Goal: Complete application form: Complete application form

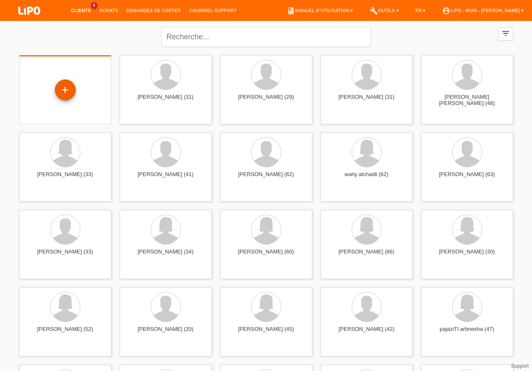
click at [59, 87] on div "+" at bounding box center [65, 90] width 20 height 14
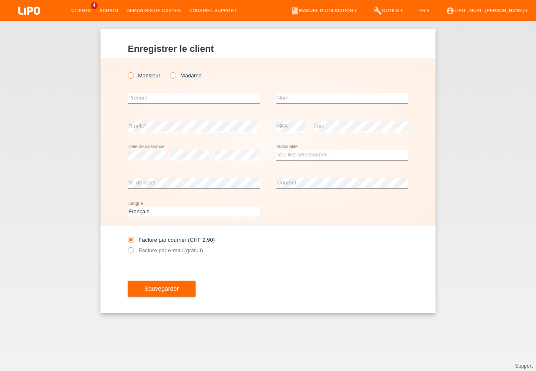
click at [126, 71] on icon at bounding box center [126, 71] width 0 height 0
click at [130, 76] on input "Monsieur" at bounding box center [130, 74] width 5 height 5
radio input "true"
click at [169, 71] on icon at bounding box center [169, 71] width 0 height 0
click at [173, 74] on input "Madame" at bounding box center [172, 74] width 5 height 5
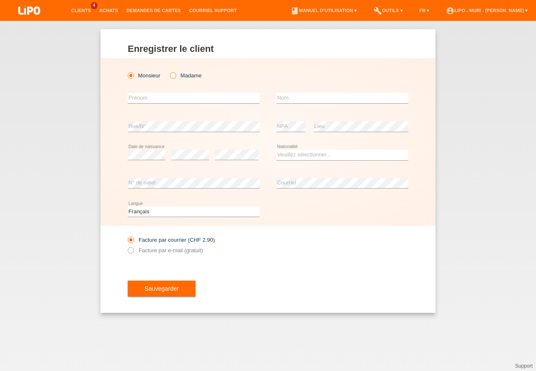
radio input "true"
click at [151, 98] on input "text" at bounding box center [194, 98] width 132 height 10
type input "tijana"
click at [288, 101] on input "text" at bounding box center [342, 98] width 132 height 10
type input "bajic"
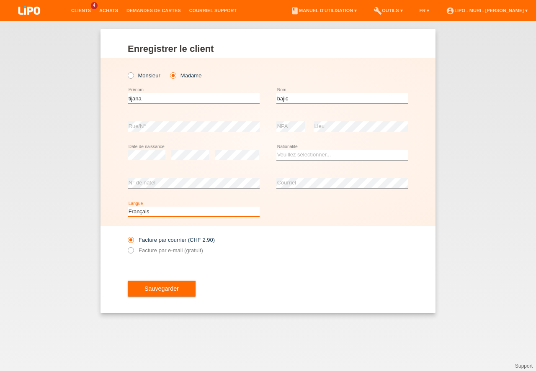
click at [146, 211] on select "Deutsch Français Italiano English" at bounding box center [194, 212] width 132 height 10
select select "de"
click at [0, 0] on option "Deutsch" at bounding box center [0, 0] width 0 height 0
click at [309, 157] on select "Veuillez sélectionner... Suisse Allemagne Autriche Liechtenstein ------------ A…" at bounding box center [342, 155] width 132 height 10
click at [305, 154] on select "Veuillez sélectionner... Suisse Allemagne Autriche Liechtenstein ------------ A…" at bounding box center [342, 155] width 132 height 10
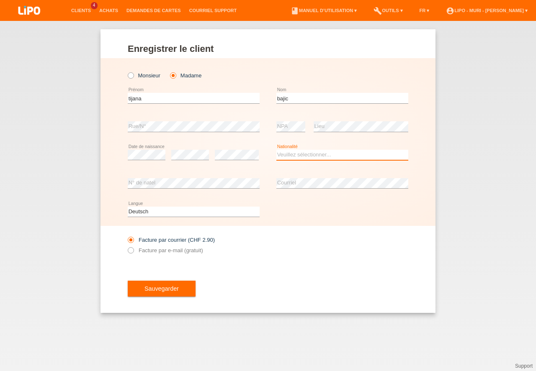
click at [301, 158] on select "Veuillez sélectionner... Suisse Allemagne Autriche Liechtenstein ------------ A…" at bounding box center [342, 155] width 132 height 10
click at [304, 160] on icon at bounding box center [342, 160] width 132 height 0
click at [310, 157] on select "Veuillez sélectionner... [GEOGRAPHIC_DATA] [GEOGRAPHIC_DATA] [GEOGRAPHIC_DATA] …" at bounding box center [342, 155] width 132 height 10
select select "RS"
click at [0, 0] on option "[GEOGRAPHIC_DATA]" at bounding box center [0, 0] width 0 height 0
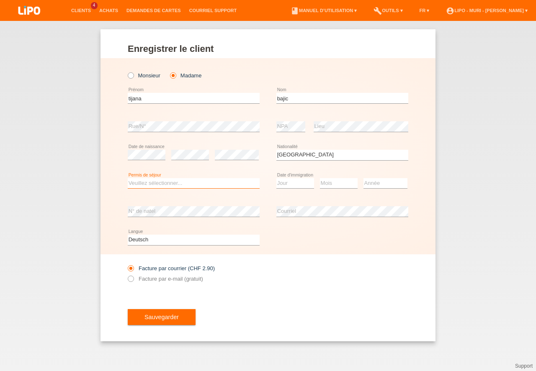
click at [144, 182] on select "Veuillez sélectionner... C B B - Statut de réfugié Autre" at bounding box center [194, 183] width 132 height 10
select select "C"
click at [0, 0] on option "C" at bounding box center [0, 0] width 0 height 0
click at [287, 186] on select "Jour 01 02 03 04 05 06 07 08 09 10 11" at bounding box center [295, 183] width 38 height 10
select select "06"
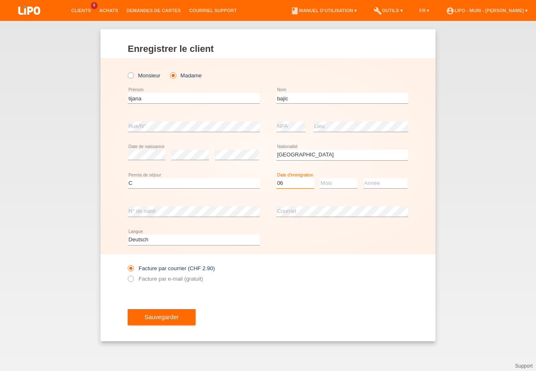
click at [0, 0] on option "06" at bounding box center [0, 0] width 0 height 0
click at [329, 184] on select "Mois 01 02 03 04 05 06 07 08 09 10 11" at bounding box center [339, 183] width 38 height 10
select select "02"
click at [0, 0] on option "02" at bounding box center [0, 0] width 0 height 0
click at [396, 181] on select "Année 2025 2024 2023 2022 2021 2020 2019 2018 2017 2016 2015 2014 2013 2012 201…" at bounding box center [385, 183] width 44 height 10
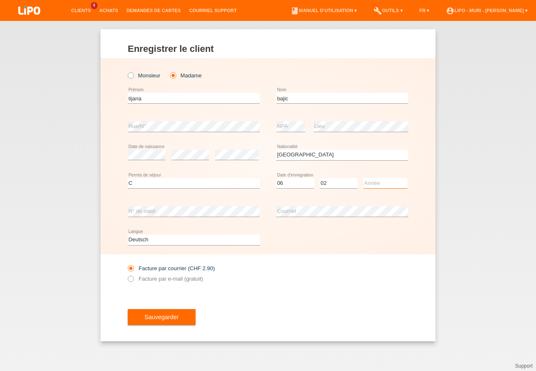
select select "2017"
click at [0, 0] on option "2017" at bounding box center [0, 0] width 0 height 0
click at [126, 274] on icon at bounding box center [126, 274] width 0 height 0
click at [131, 279] on input "Facture par e-mail (gratuit)" at bounding box center [130, 281] width 5 height 10
radio input "true"
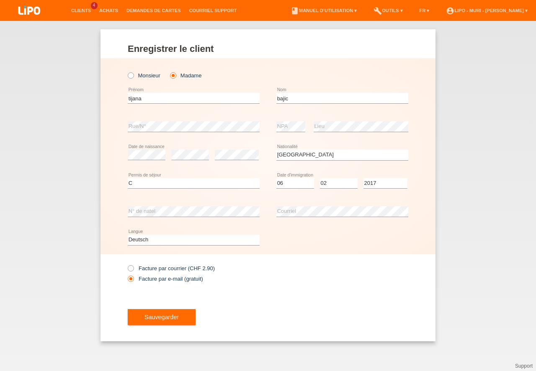
click at [171, 319] on button "Sauvegarder" at bounding box center [162, 317] width 68 height 16
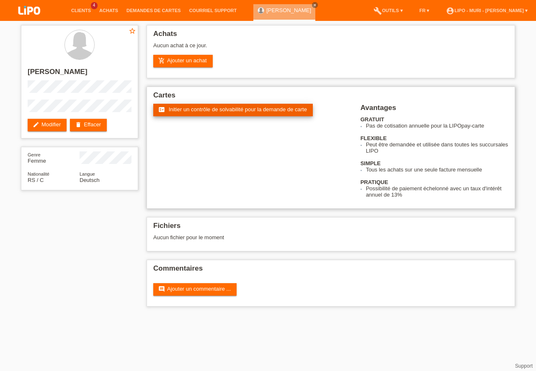
click at [197, 113] on link "fact_check Initier un contrôle de solvabilité pour la demande de carte" at bounding box center [232, 110] width 159 height 13
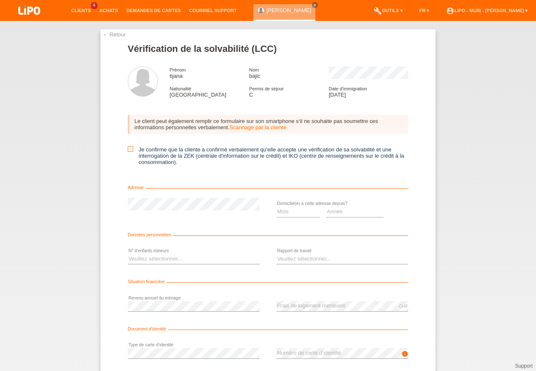
click at [128, 149] on icon at bounding box center [130, 148] width 5 height 5
click at [128, 149] on input "Je confirme que la cliente a confirmé verbalement qu'elle accepte une vérificat…" at bounding box center [130, 148] width 5 height 5
checkbox input "true"
click at [279, 213] on select "Mois 01 02 03 04 05 06 07 08 09 10" at bounding box center [298, 212] width 44 height 10
click at [334, 210] on select "Année 2025 2024 2023 2022 2021 2020 2019 2018 2017 2016 2015 2014 2013 2012 201…" at bounding box center [355, 212] width 58 height 10
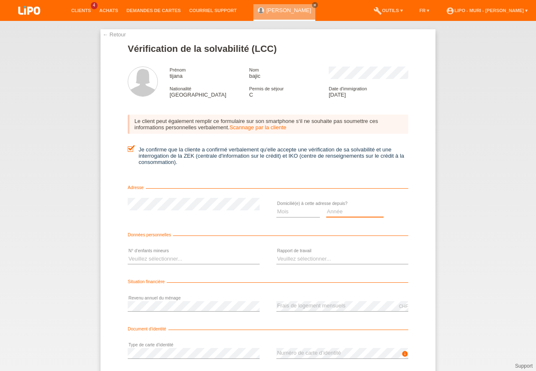
click at [336, 214] on select "Année 2025 2024 2023 2022 2021 2020 2019 2018 2017 2016 2015 2014 2013 2012 201…" at bounding box center [355, 212] width 58 height 10
select select "2022"
click at [0, 0] on option "2022" at bounding box center [0, 0] width 0 height 0
click at [299, 211] on select "Mois 01 02 03 04 05 06 07 08 09 10" at bounding box center [298, 212] width 44 height 10
select select "08"
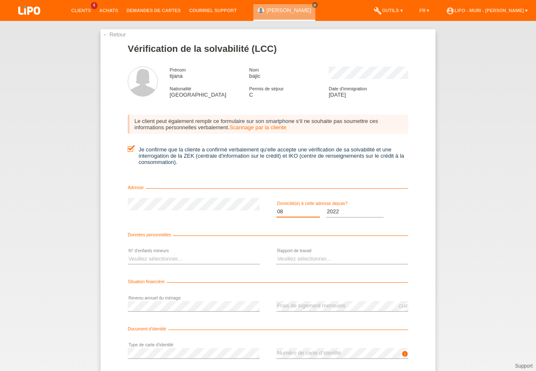
click at [0, 0] on option "08" at bounding box center [0, 0] width 0 height 0
click at [174, 264] on select "Veuillez sélectionner... 0 1 2 3 4 5 6 7 8 9" at bounding box center [194, 259] width 132 height 10
select select "0"
click at [0, 0] on option "0" at bounding box center [0, 0] width 0 height 0
click at [285, 258] on select "Veuillez sélectionner... A durée indéterminée A durée déterminée Apprenti/étudi…" at bounding box center [342, 259] width 132 height 10
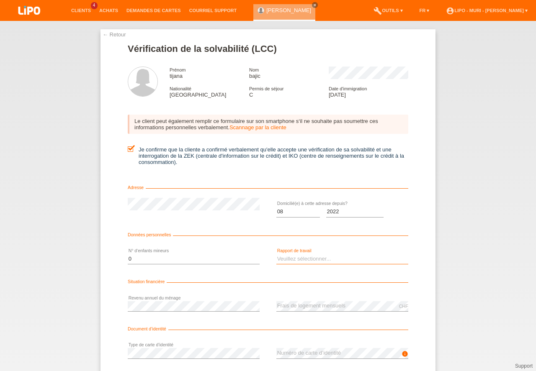
select select "UNLIMITED"
click at [0, 0] on option "A durée indéterminée" at bounding box center [0, 0] width 0 height 0
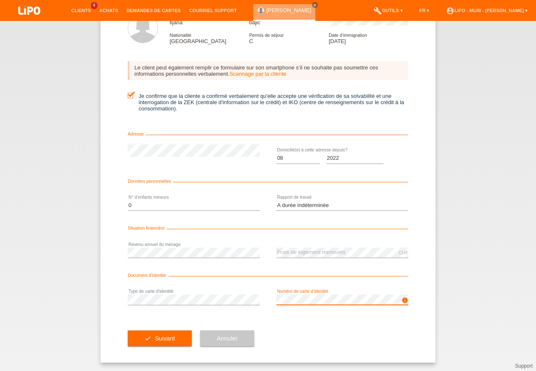
drag, startPoint x: 532, startPoint y: 279, endPoint x: 436, endPoint y: 354, distance: 121.4
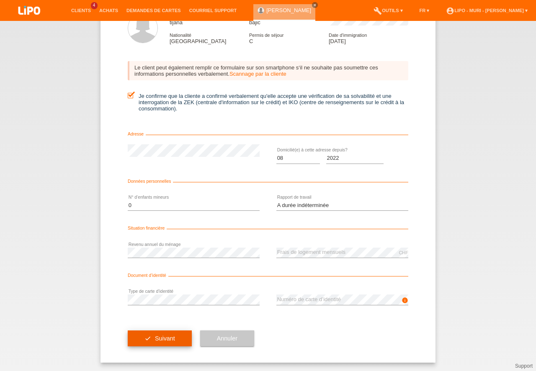
click at [174, 331] on button "check Suivant" at bounding box center [160, 339] width 64 height 16
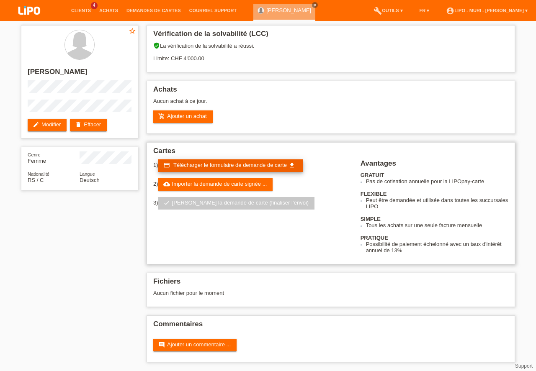
click at [206, 163] on span "Télécharger le formulaire de demande de carte" at bounding box center [229, 165] width 113 height 6
click at [325, 270] on div "Vérification de la solvabilité (LCC) verified_user La vérification de la solvab…" at bounding box center [330, 196] width 377 height 350
click at [45, 252] on div "star_border [PERSON_NAME] edit Modifier delete Effacer Genre Femme Nationalité …" at bounding box center [268, 196] width 502 height 350
click at [82, 11] on link "Clients" at bounding box center [81, 10] width 28 height 5
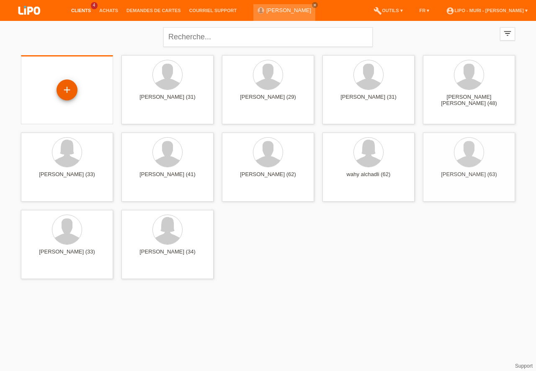
click at [68, 91] on div "+" at bounding box center [67, 90] width 20 height 14
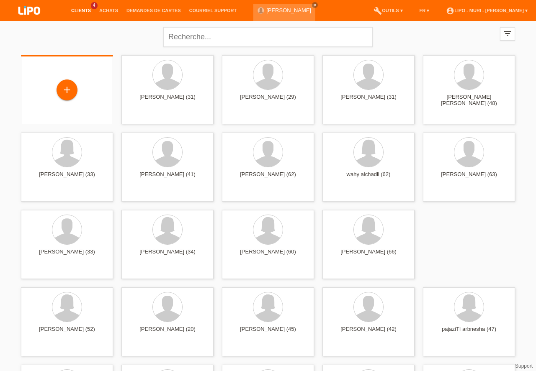
click at [64, 85] on div "+" at bounding box center [67, 90] width 20 height 14
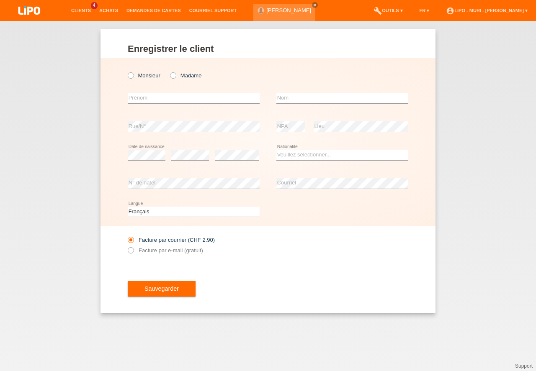
click at [169, 71] on icon at bounding box center [169, 71] width 0 height 0
click at [171, 76] on input "Madame" at bounding box center [172, 74] width 5 height 5
radio input "true"
click at [162, 98] on input "text" at bounding box center [194, 98] width 132 height 10
type input "[PERSON_NAME]"
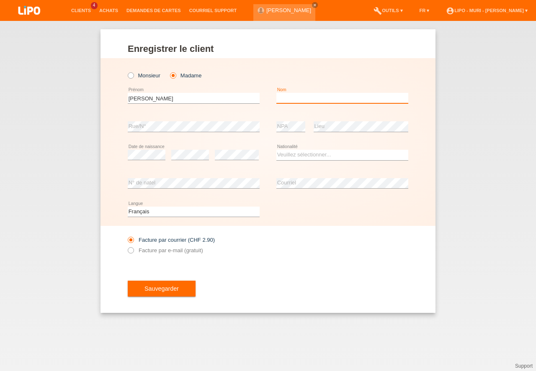
click at [285, 99] on input "text" at bounding box center [342, 98] width 132 height 10
type input "LINDOR"
click at [291, 155] on select "Veuillez sélectionner... Suisse Allemagne Autriche Liechtenstein ------------ A…" at bounding box center [342, 155] width 132 height 10
select select "CH"
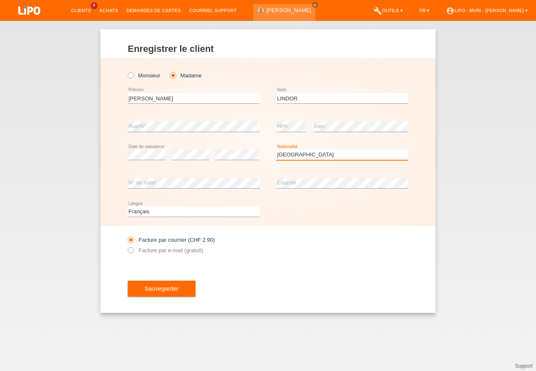
click at [0, 0] on option "Suisse" at bounding box center [0, 0] width 0 height 0
click at [126, 246] on icon at bounding box center [126, 246] width 0 height 0
click at [131, 251] on input "Facture par e-mail (gratuit)" at bounding box center [130, 252] width 5 height 10
radio input "true"
click at [170, 294] on button "Sauvegarder" at bounding box center [162, 289] width 68 height 16
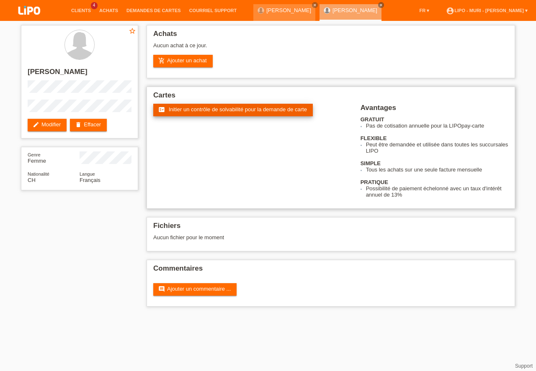
click at [189, 113] on link "fact_check Initier un contrôle de solvabilité pour la demande de carte" at bounding box center [232, 110] width 159 height 13
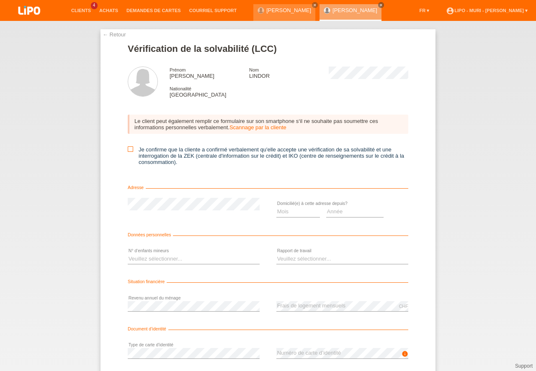
click at [128, 150] on icon at bounding box center [130, 148] width 5 height 5
click at [128, 150] on input "Je confirme que la cliente a confirmé verbalement qu'elle accepte une vérificat…" at bounding box center [130, 148] width 5 height 5
checkbox input "true"
drag, startPoint x: 282, startPoint y: 212, endPoint x: 278, endPoint y: 213, distance: 4.2
click at [282, 212] on select "Mois 01 02 03 04 05 06 07 08 09 10" at bounding box center [298, 212] width 44 height 10
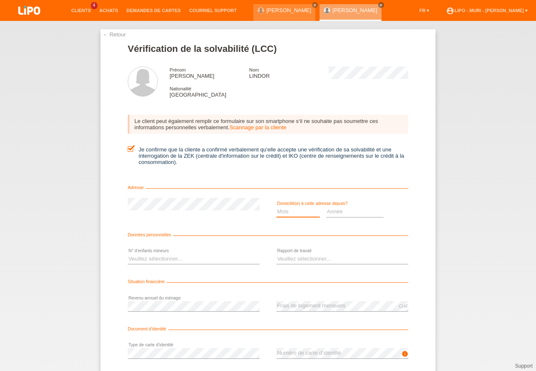
select select "09"
click at [0, 0] on option "09" at bounding box center [0, 0] width 0 height 0
click at [330, 215] on select "Année 2025 2024 2023 2022 2021 2020 2019 2018 2017 2016 2015 2014 2013 2012 201…" at bounding box center [355, 212] width 58 height 10
select select "2023"
click at [0, 0] on option "2023" at bounding box center [0, 0] width 0 height 0
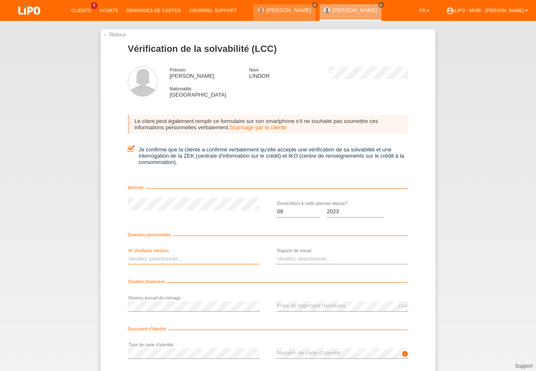
click at [159, 259] on select "Veuillez sélectionner... 0 1 2 3 4 5 6 7 8 9" at bounding box center [194, 259] width 132 height 10
drag, startPoint x: 153, startPoint y: 283, endPoint x: 226, endPoint y: 278, distance: 73.0
select select "1"
click at [0, 0] on option "1" at bounding box center [0, 0] width 0 height 0
click at [323, 262] on select "Veuillez sélectionner... A durée indéterminée A durée déterminée Apprenti/étudi…" at bounding box center [342, 259] width 132 height 10
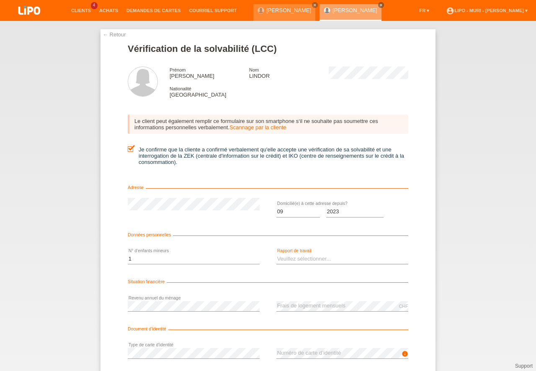
select select "UNLIMITED"
click at [0, 0] on option "A durée indéterminée" at bounding box center [0, 0] width 0 height 0
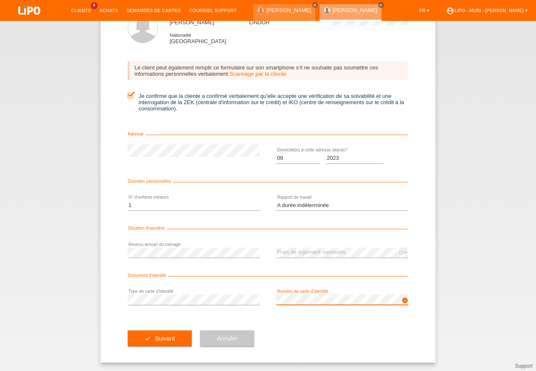
drag, startPoint x: 535, startPoint y: 315, endPoint x: 515, endPoint y: 387, distance: 74.6
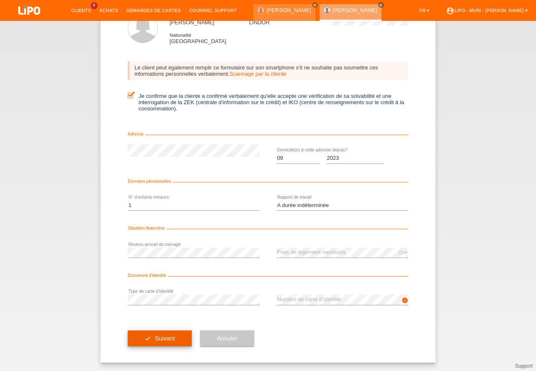
click at [165, 333] on button "check Suivant" at bounding box center [160, 339] width 64 height 16
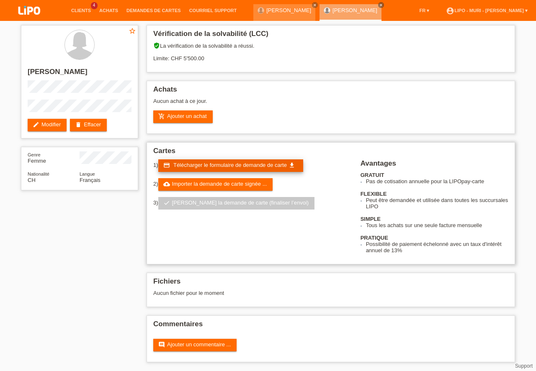
click at [220, 166] on span "Télécharger le formulaire de demande de carte" at bounding box center [229, 165] width 113 height 6
click at [110, 291] on div "star_border [PERSON_NAME] edit Modifier delete Effacer Genre Femme Nationalité …" at bounding box center [268, 196] width 502 height 350
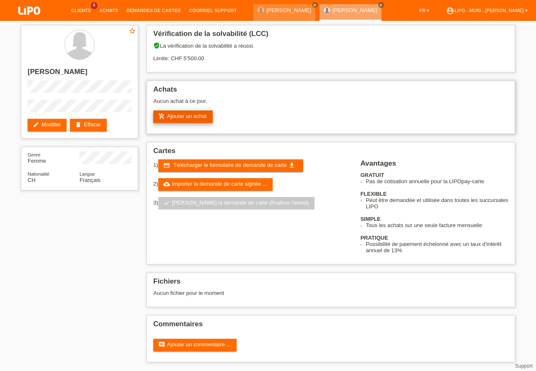
click at [191, 117] on link "add_shopping_cart Ajouter un achat" at bounding box center [182, 116] width 59 height 13
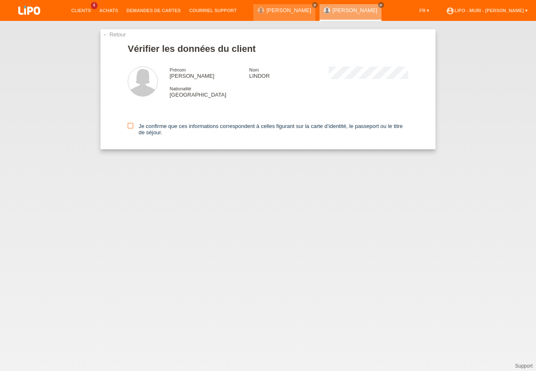
click at [130, 124] on icon at bounding box center [130, 125] width 5 height 5
click at [130, 124] on input "Je confirme que ces informations correspondent à celles figurant sur la carte d…" at bounding box center [130, 125] width 5 height 5
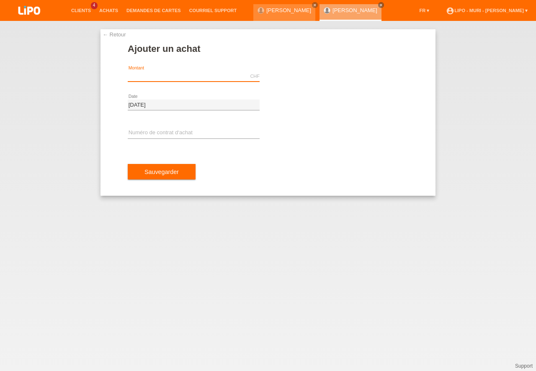
type input "V"
type input "1138.40"
click at [156, 131] on input "text" at bounding box center [194, 133] width 132 height 10
type input "V71303"
click at [161, 175] on button "Sauvegarder" at bounding box center [162, 172] width 68 height 16
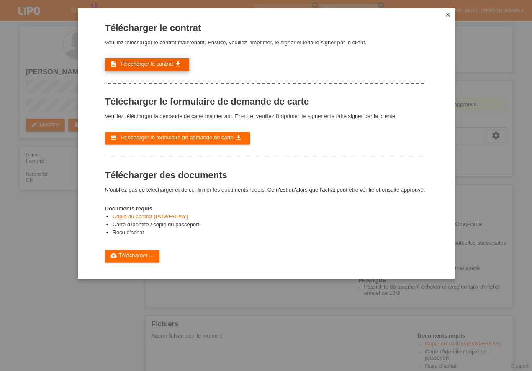
click at [163, 64] on span "Télécharger le contrat" at bounding box center [146, 64] width 53 height 6
click at [139, 253] on link "cloud_upload Télécharger ..." at bounding box center [132, 256] width 55 height 13
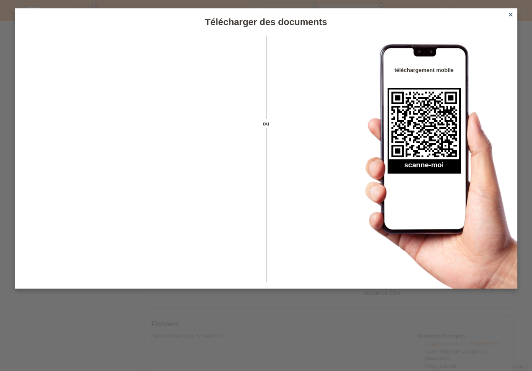
click at [511, 14] on icon "close" at bounding box center [510, 14] width 7 height 7
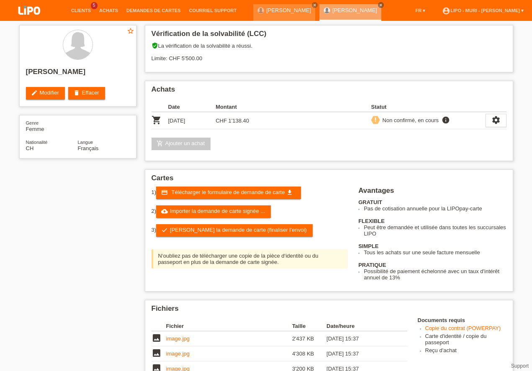
click at [198, 233] on link "check Soumettre la demande de carte (finaliser l’envoi)" at bounding box center [234, 230] width 156 height 13
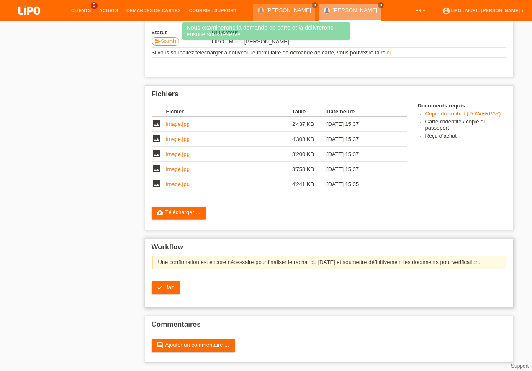
scroll to position [174, 0]
click at [168, 288] on span "fait" at bounding box center [170, 287] width 7 height 6
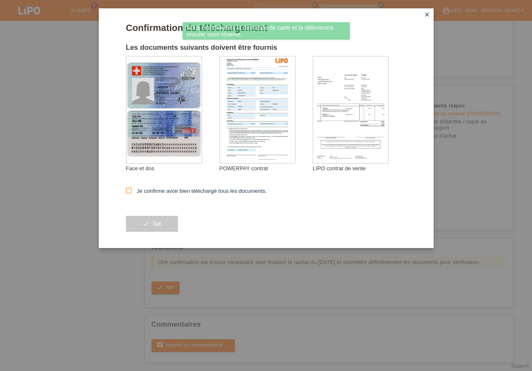
click at [131, 190] on icon at bounding box center [128, 190] width 5 height 5
click at [131, 190] on input "Je confirme avoir bien téléchargé tous les documents." at bounding box center [128, 190] width 5 height 5
checkbox input "true"
click at [158, 223] on button "check fait" at bounding box center [152, 224] width 52 height 16
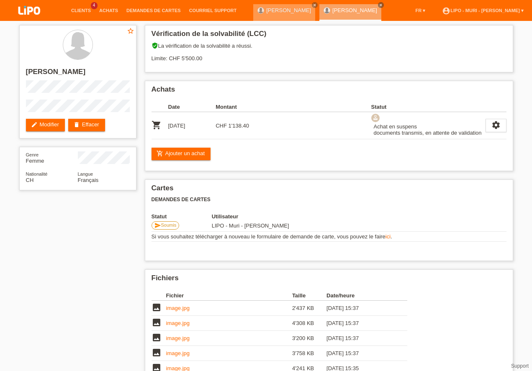
click at [265, 14] on div "[PERSON_NAME] close" at bounding box center [284, 12] width 62 height 17
drag, startPoint x: 261, startPoint y: 12, endPoint x: 267, endPoint y: 19, distance: 8.9
drag, startPoint x: 58, startPoint y: 302, endPoint x: 111, endPoint y: 225, distance: 93.5
click at [60, 299] on div "star_border DELPHINE LINDOR edit Modifier delete Effacer Genre Femme Nationalit…" at bounding box center [266, 249] width 502 height 457
click at [266, 12] on link "[PERSON_NAME]" at bounding box center [288, 10] width 45 height 6
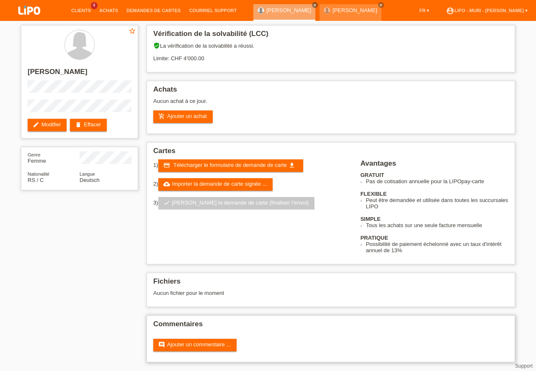
click at [400, 329] on h2 "Commentaires" at bounding box center [330, 326] width 355 height 13
click at [283, 351] on div "comment Ajouter un commentaire ..." at bounding box center [330, 345] width 355 height 13
click at [176, 114] on link "add_shopping_cart Ajouter un achat" at bounding box center [182, 116] width 59 height 13
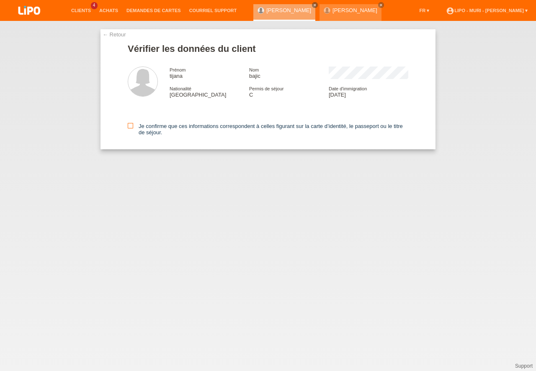
click at [132, 125] on icon at bounding box center [130, 125] width 5 height 5
click at [132, 125] on input "Je confirme que ces informations correspondent à celles figurant sur la carte d…" at bounding box center [130, 125] width 5 height 5
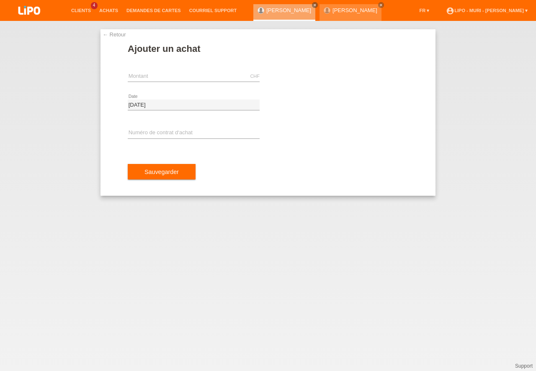
click at [150, 87] on div "CHF error Montant" at bounding box center [194, 76] width 132 height 28
click at [144, 74] on input "text" at bounding box center [194, 76] width 132 height 10
type input "959.20"
click at [141, 134] on input "text" at bounding box center [194, 133] width 132 height 10
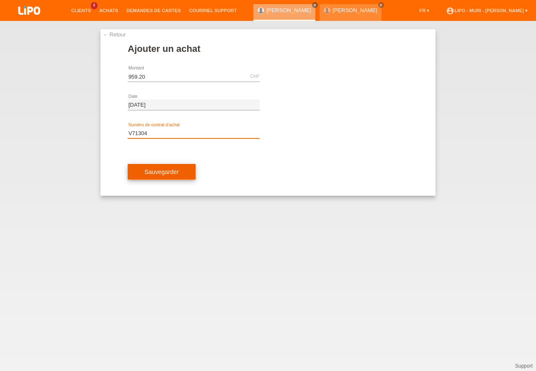
type input "V71304"
click at [163, 173] on button "Sauvegarder" at bounding box center [162, 172] width 68 height 16
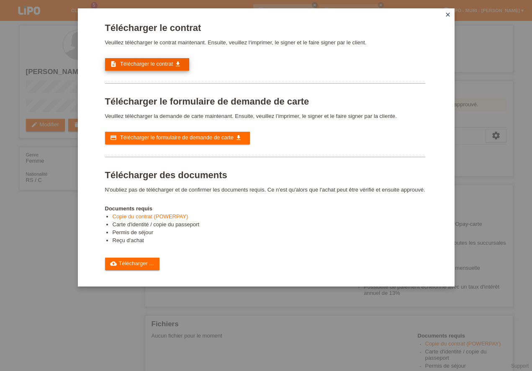
click at [155, 67] on span "Télécharger le contrat" at bounding box center [146, 64] width 53 height 6
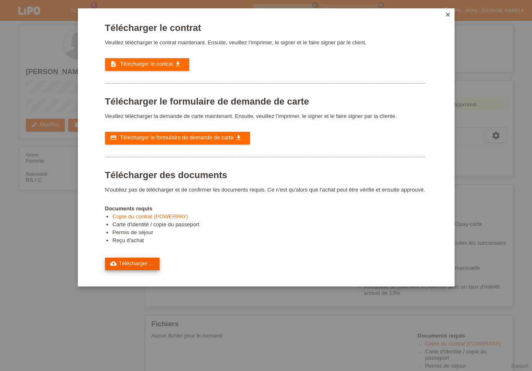
click at [141, 266] on link "cloud_upload Télécharger ..." at bounding box center [132, 264] width 55 height 13
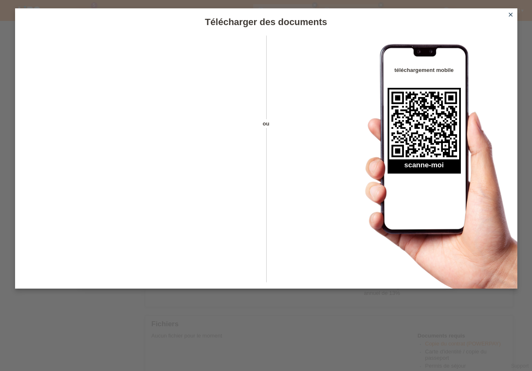
click at [511, 13] on icon "close" at bounding box center [510, 14] width 7 height 7
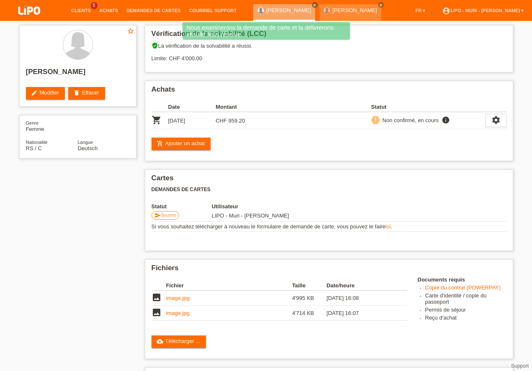
click at [93, 271] on div "star_border tijana bajic edit Modifier delete Effacer Genre Femme Nationalité R…" at bounding box center [266, 260] width 502 height 479
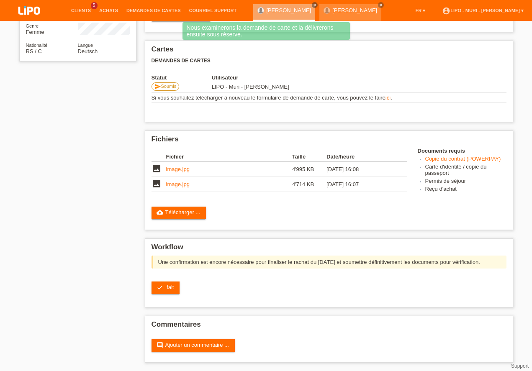
scroll to position [129, 0]
click at [167, 285] on span "fait" at bounding box center [170, 287] width 7 height 6
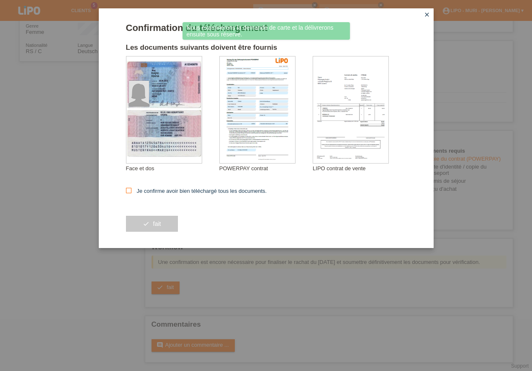
click at [130, 191] on icon at bounding box center [128, 190] width 5 height 5
click at [130, 191] on input "Je confirme avoir bien téléchargé tous les documents." at bounding box center [128, 190] width 5 height 5
checkbox input "true"
click at [149, 223] on button "check fait" at bounding box center [152, 224] width 52 height 16
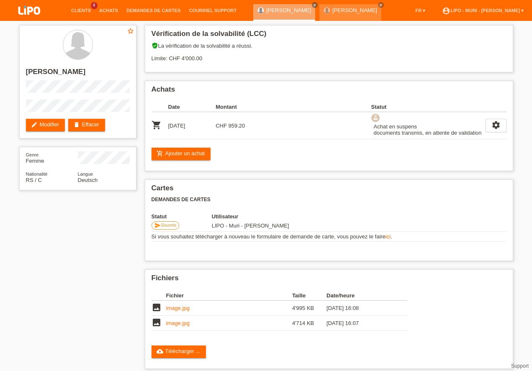
drag, startPoint x: 0, startPoint y: 275, endPoint x: 81, endPoint y: 231, distance: 92.5
click at [77, 11] on link "Clients" at bounding box center [81, 10] width 28 height 5
